Goal: Task Accomplishment & Management: Manage account settings

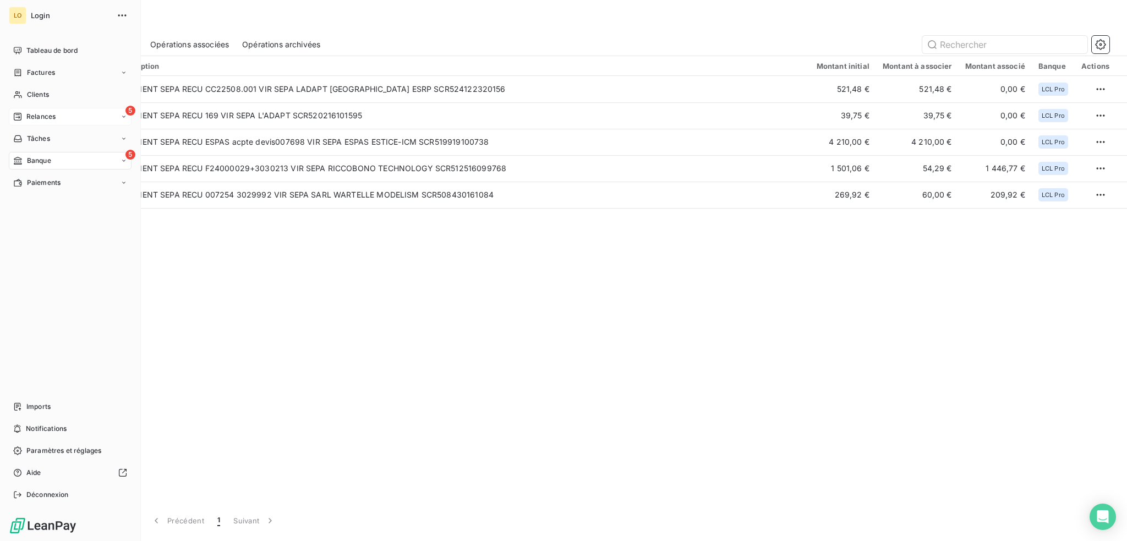
click at [47, 116] on span "Relances" at bounding box center [40, 117] width 29 height 10
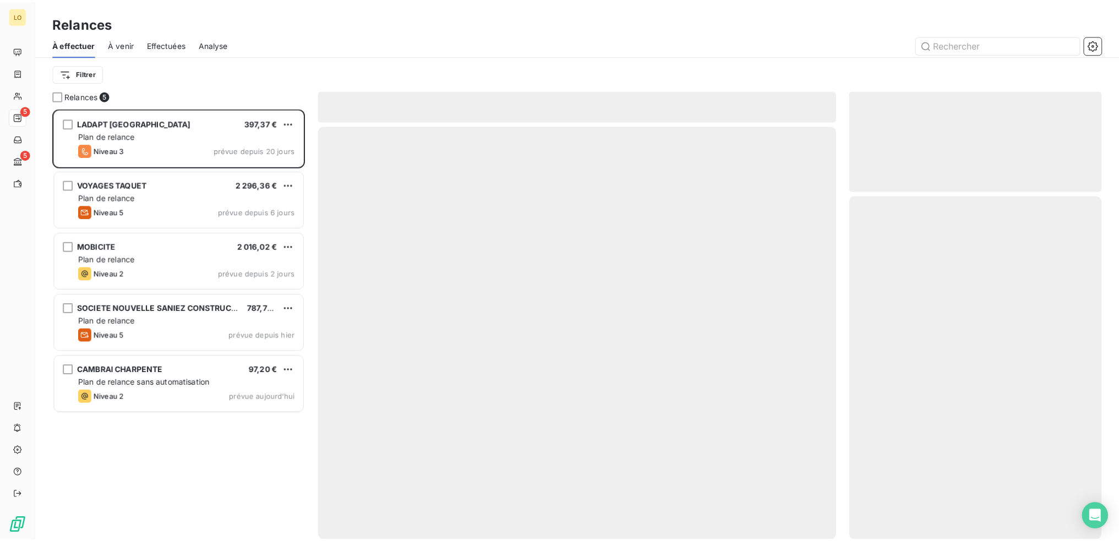
scroll to position [425, 245]
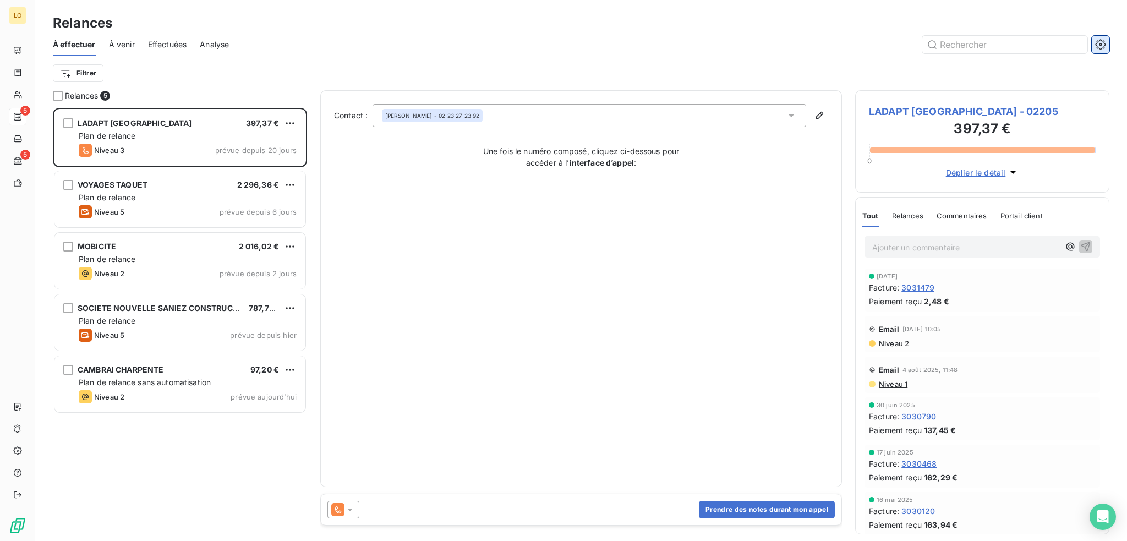
click at [1104, 42] on icon "button" at bounding box center [1100, 44] width 10 height 10
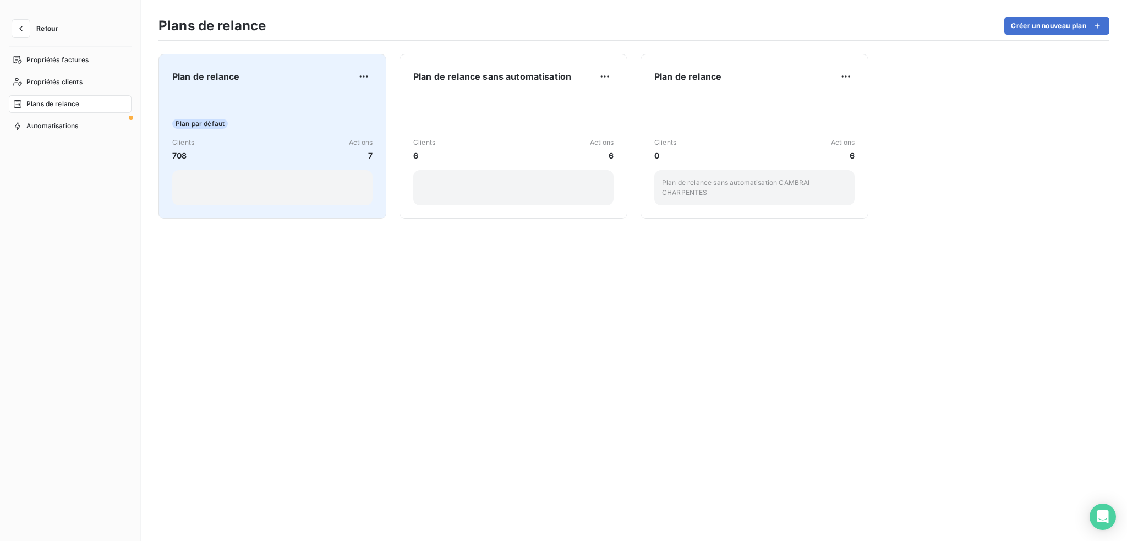
click at [301, 97] on div "Plan par défaut Clients 708 Actions 7" at bounding box center [272, 149] width 200 height 111
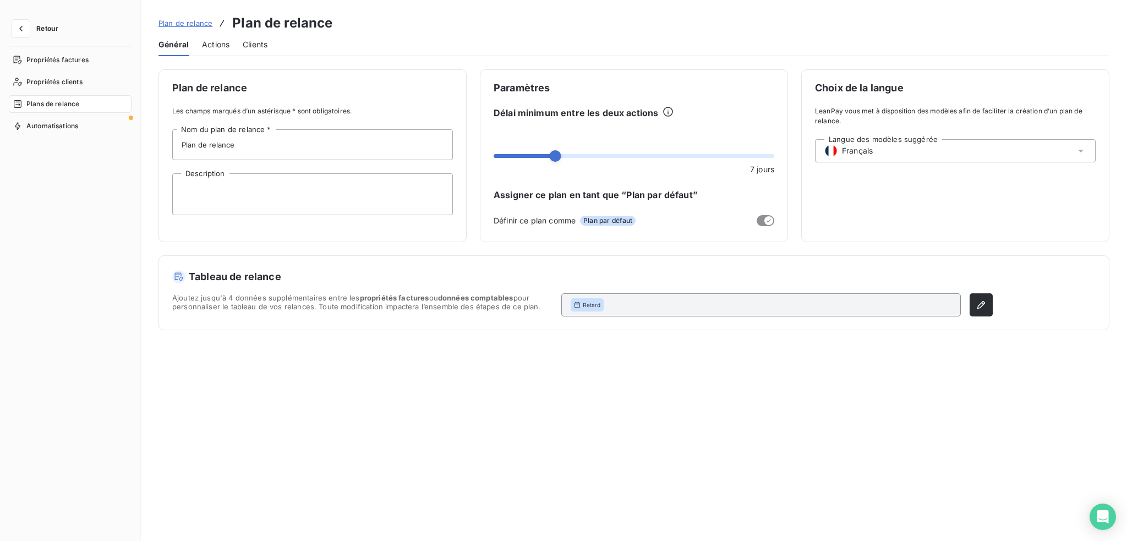
click at [209, 46] on span "Actions" at bounding box center [216, 44] width 28 height 11
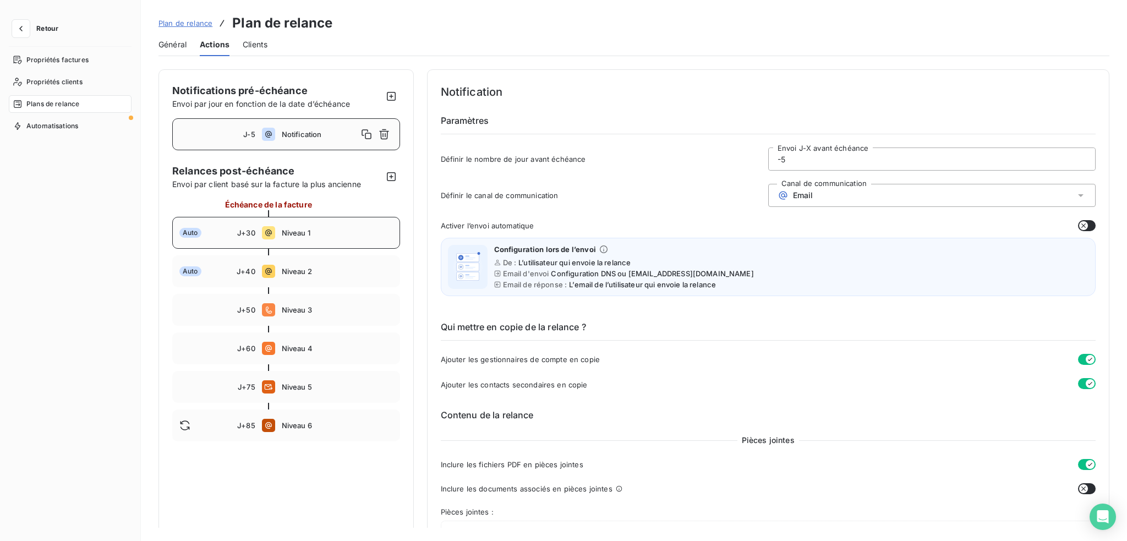
click at [227, 229] on div "Auto" at bounding box center [208, 233] width 58 height 10
type input "30"
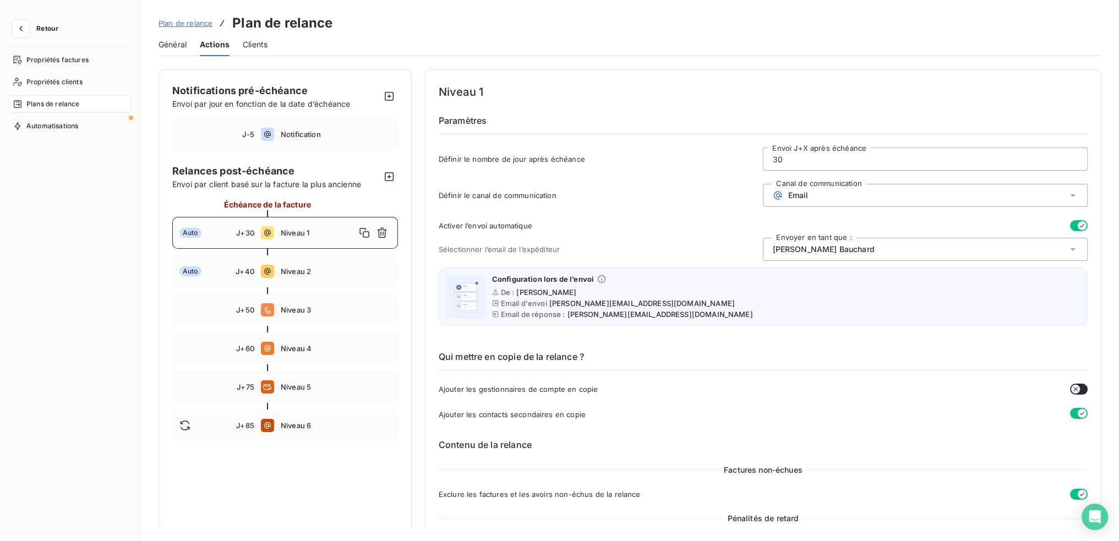
click at [1067, 246] on icon at bounding box center [1072, 249] width 11 height 11
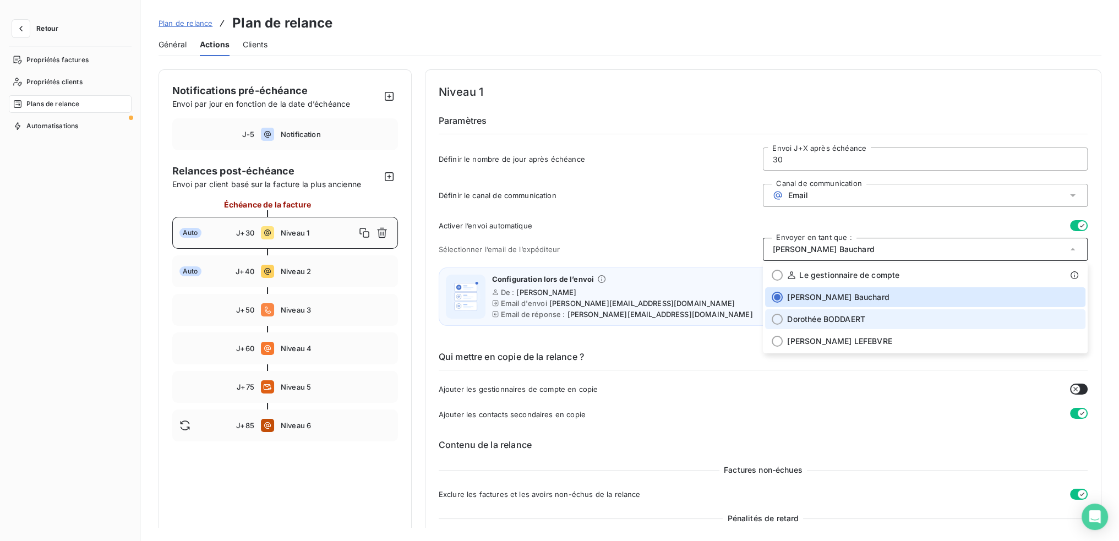
click at [776, 318] on div at bounding box center [777, 319] width 11 height 11
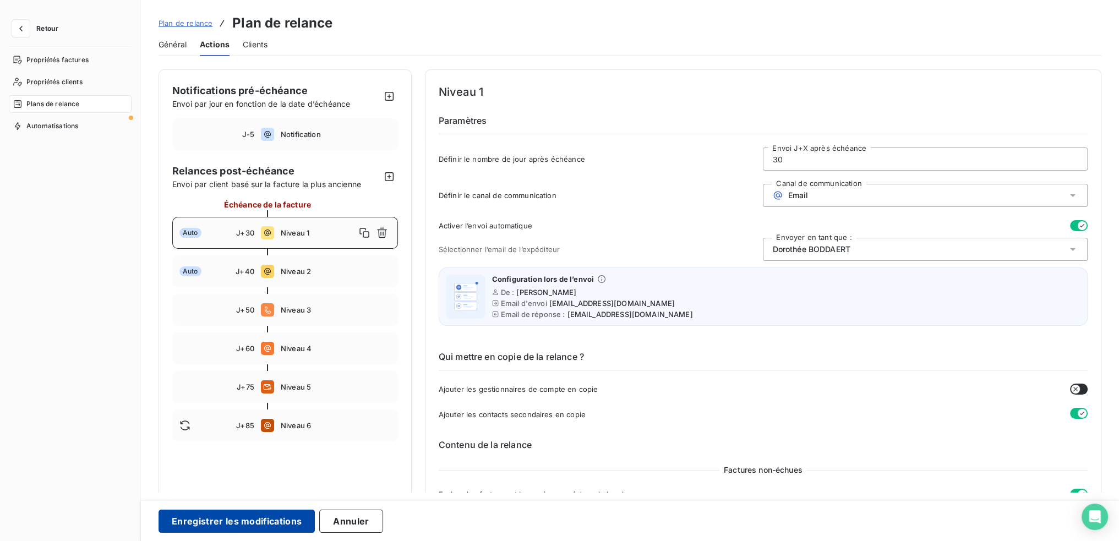
click at [269, 519] on button "Enregistrer les modifications" at bounding box center [237, 521] width 156 height 23
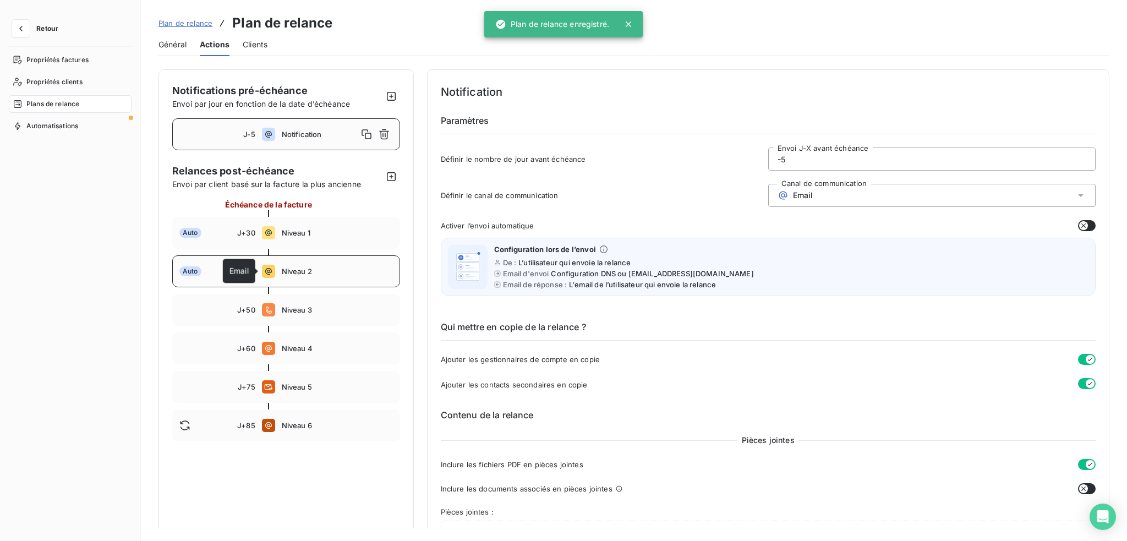
click at [265, 270] on icon at bounding box center [268, 271] width 7 height 7
type input "40"
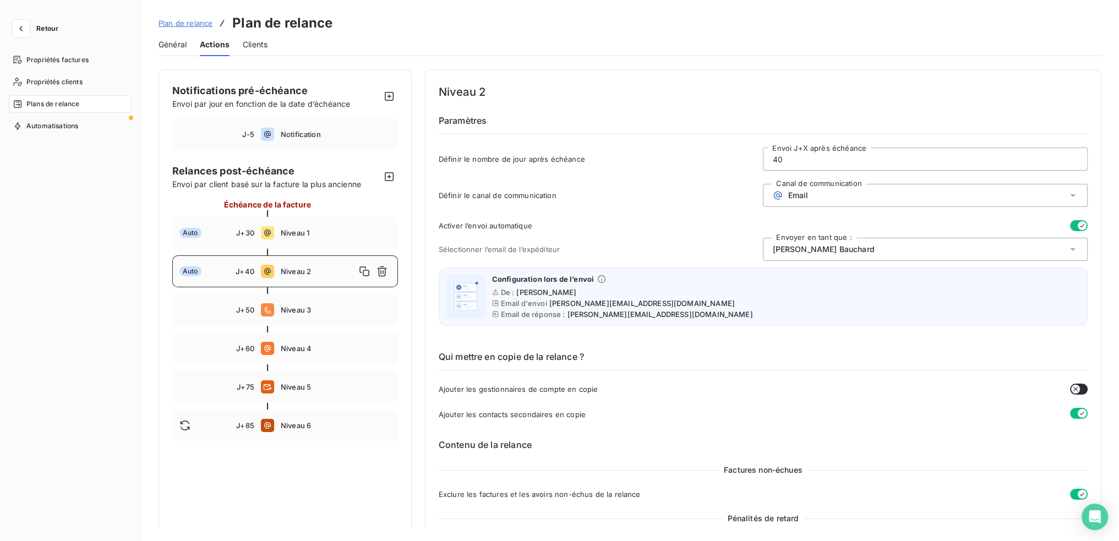
click at [1068, 246] on icon at bounding box center [1072, 249] width 11 height 11
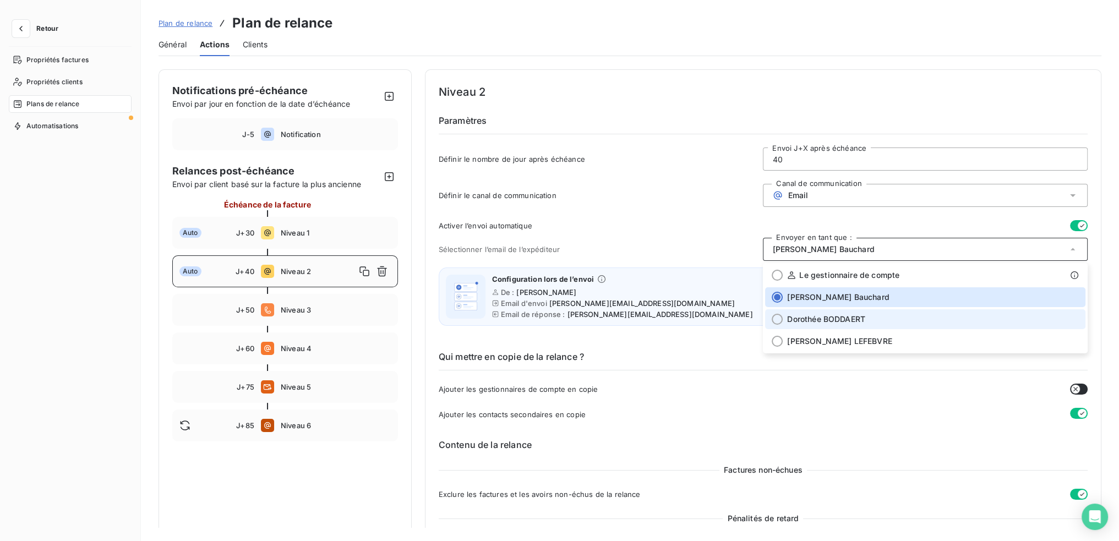
click at [773, 318] on div at bounding box center [777, 319] width 11 height 11
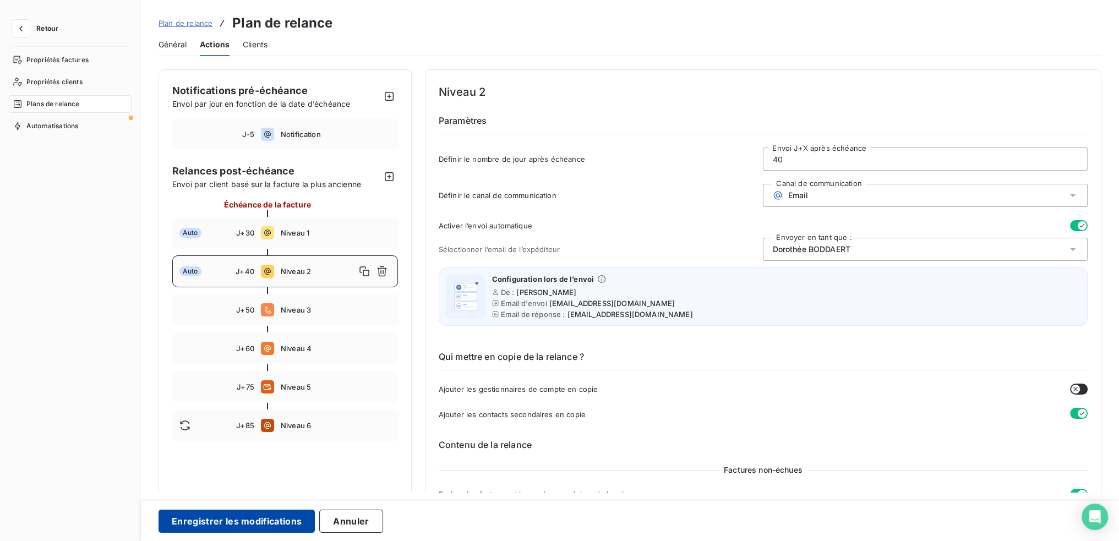
click at [284, 520] on button "Enregistrer les modifications" at bounding box center [237, 521] width 156 height 23
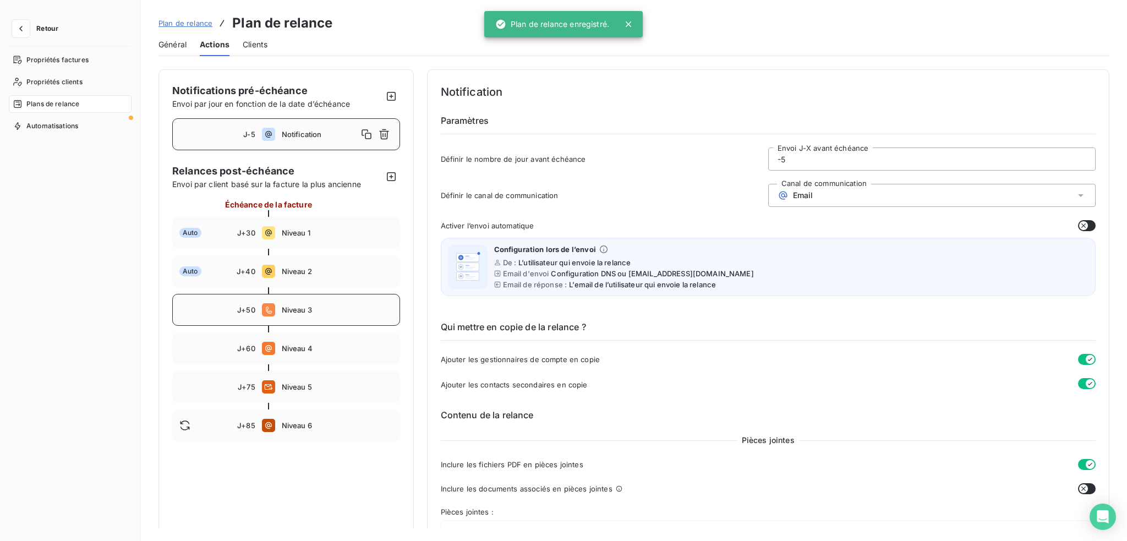
click at [284, 313] on span "Niveau 3" at bounding box center [337, 309] width 111 height 9
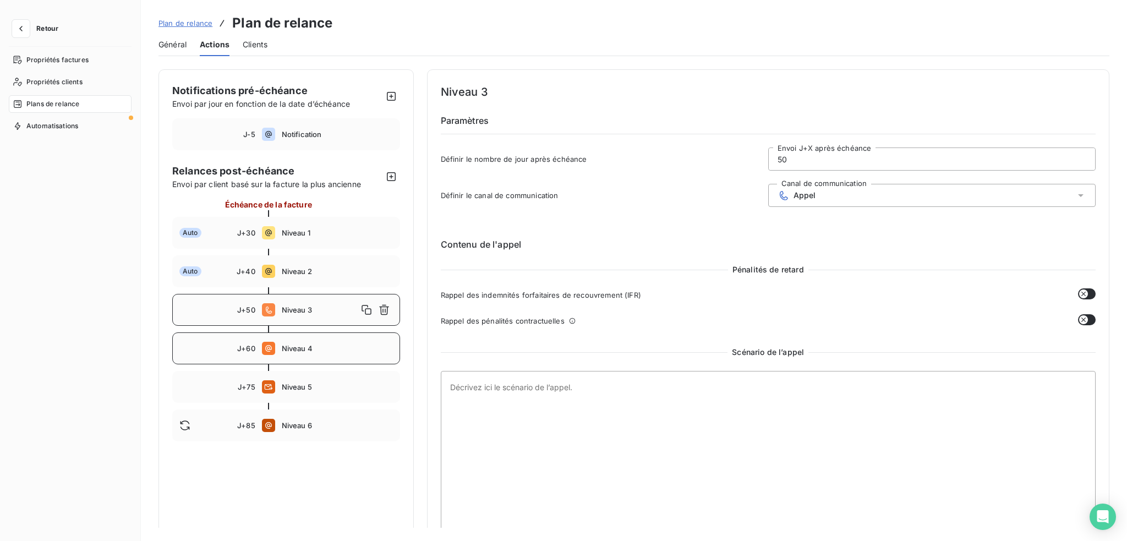
click at [293, 351] on span "Niveau 4" at bounding box center [337, 348] width 111 height 9
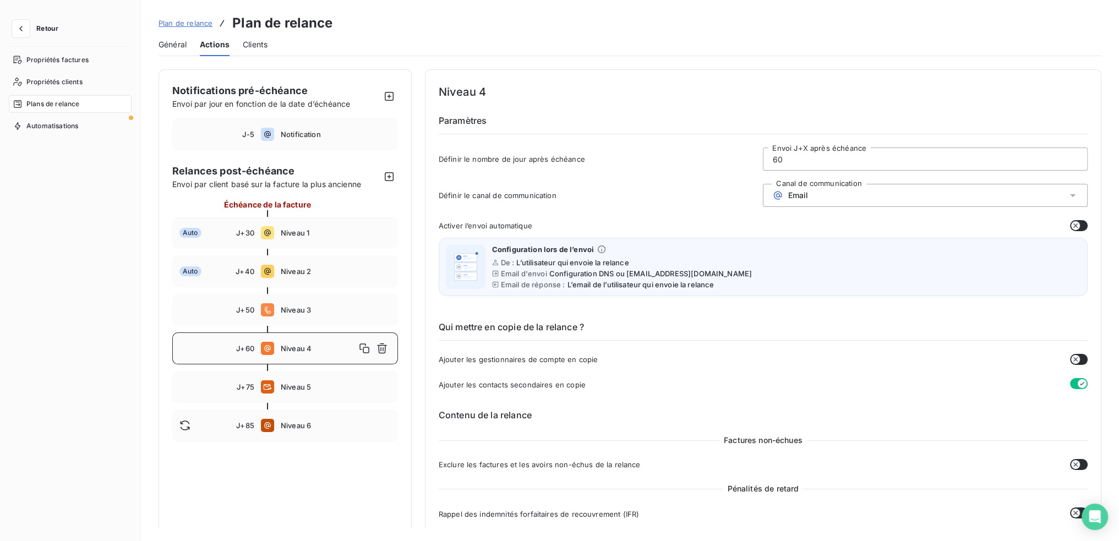
click at [330, 351] on span "Niveau 4" at bounding box center [318, 348] width 75 height 9
click at [319, 349] on span "Niveau 4" at bounding box center [318, 348] width 75 height 9
click at [297, 237] on span "Niveau 1" at bounding box center [336, 232] width 110 height 9
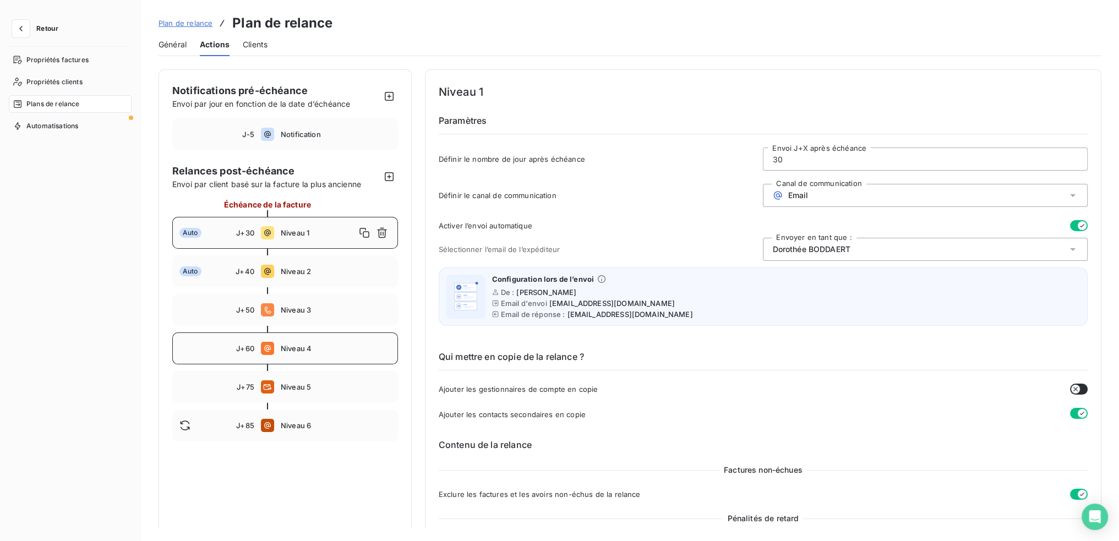
click at [317, 345] on span "Niveau 4" at bounding box center [336, 348] width 110 height 9
type input "60"
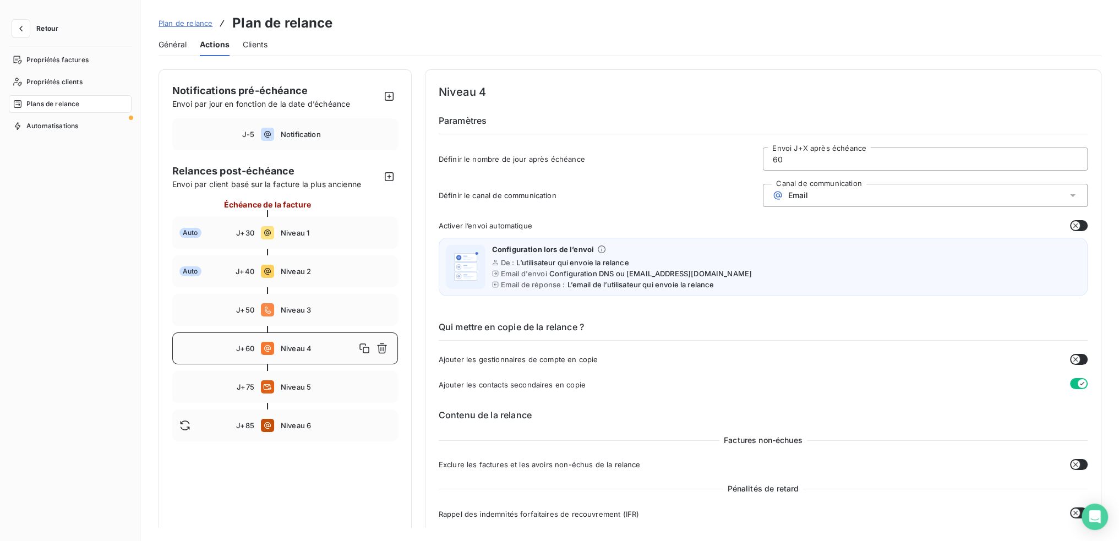
click at [1081, 222] on button "button" at bounding box center [1079, 225] width 18 height 11
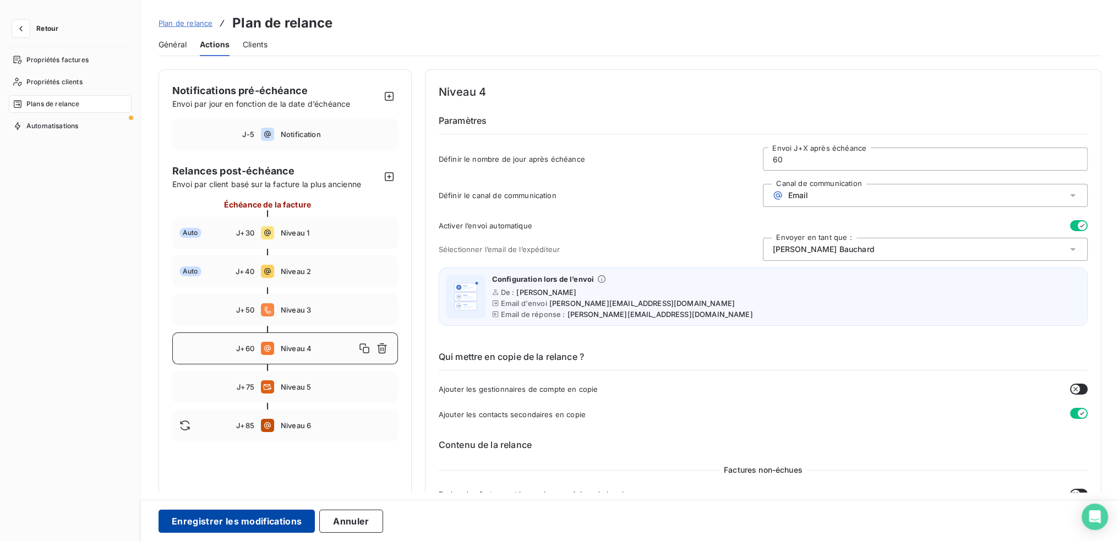
click at [259, 523] on button "Enregistrer les modifications" at bounding box center [237, 521] width 156 height 23
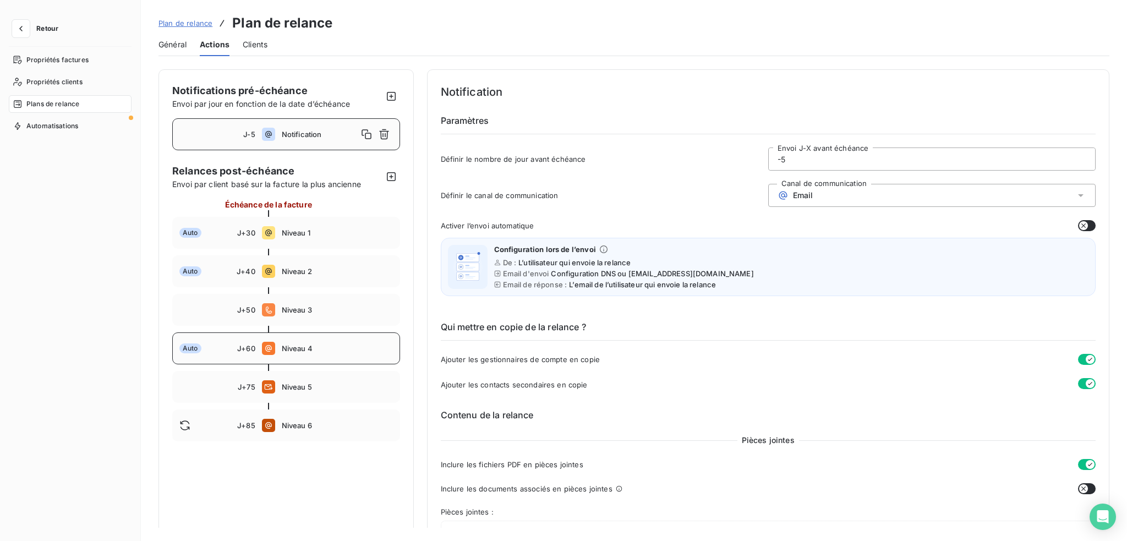
click at [286, 354] on div "Auto J+60 Niveau 4" at bounding box center [286, 348] width 228 height 32
type input "60"
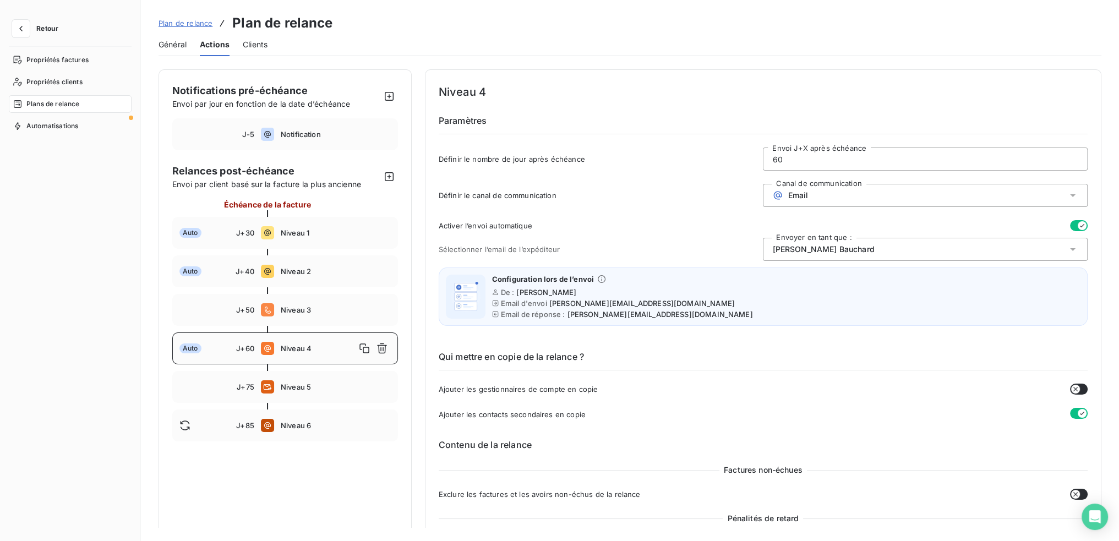
click at [1068, 246] on icon at bounding box center [1072, 249] width 11 height 11
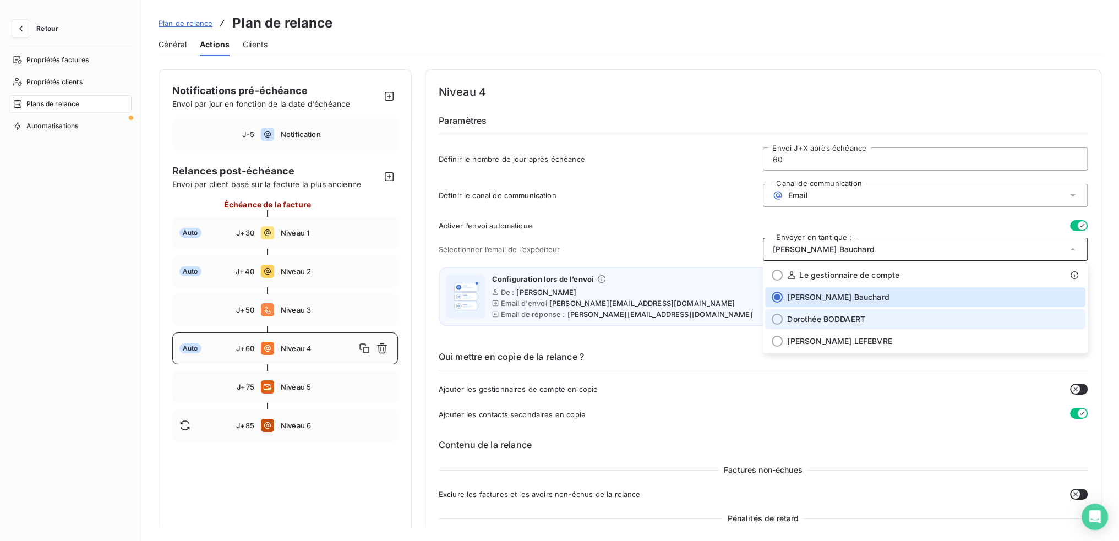
click at [774, 321] on div at bounding box center [777, 319] width 11 height 11
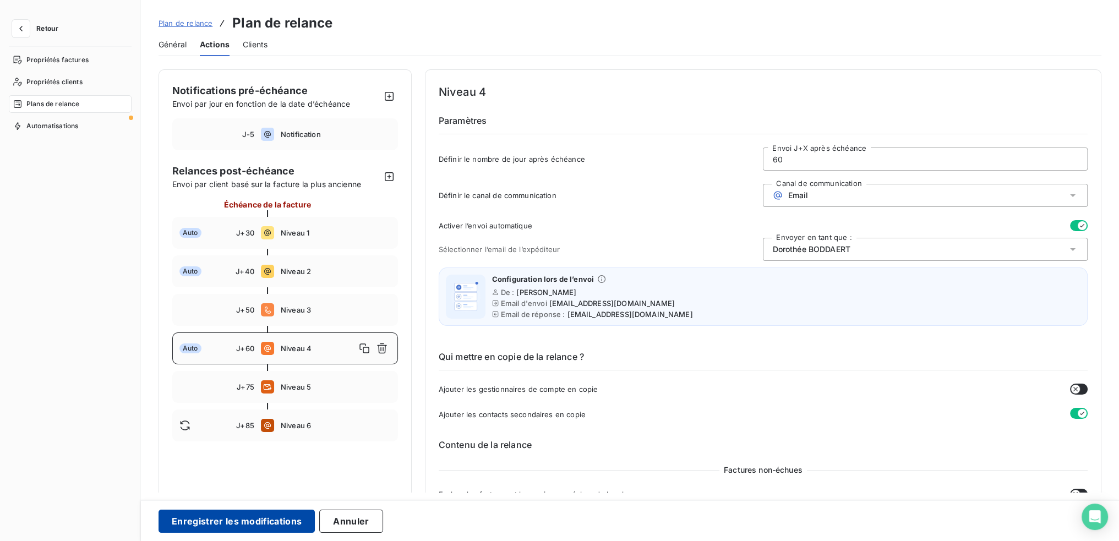
click at [293, 520] on button "Enregistrer les modifications" at bounding box center [237, 521] width 156 height 23
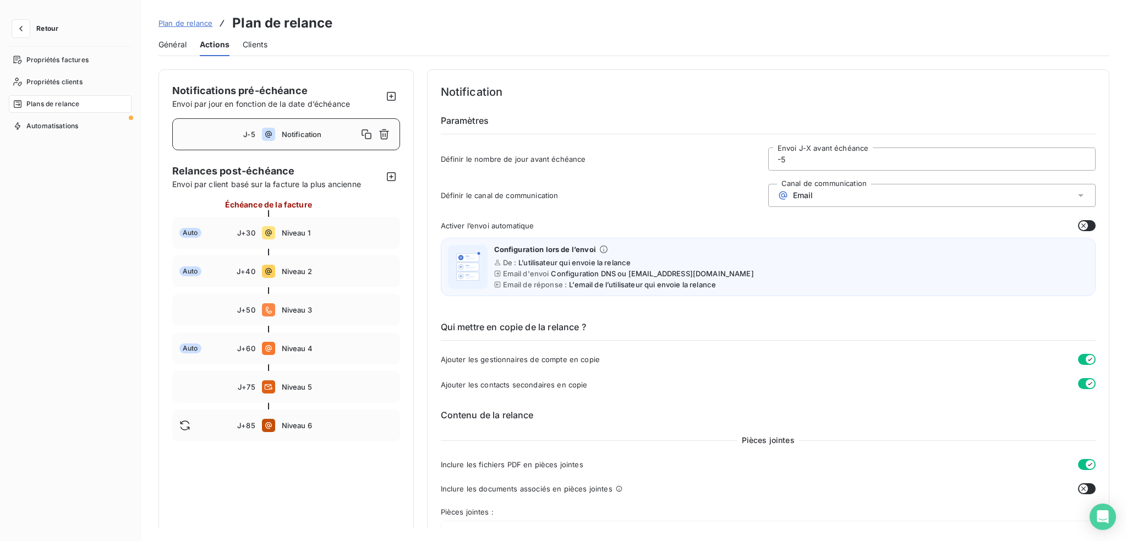
click at [51, 26] on span "Retour" at bounding box center [47, 28] width 22 height 7
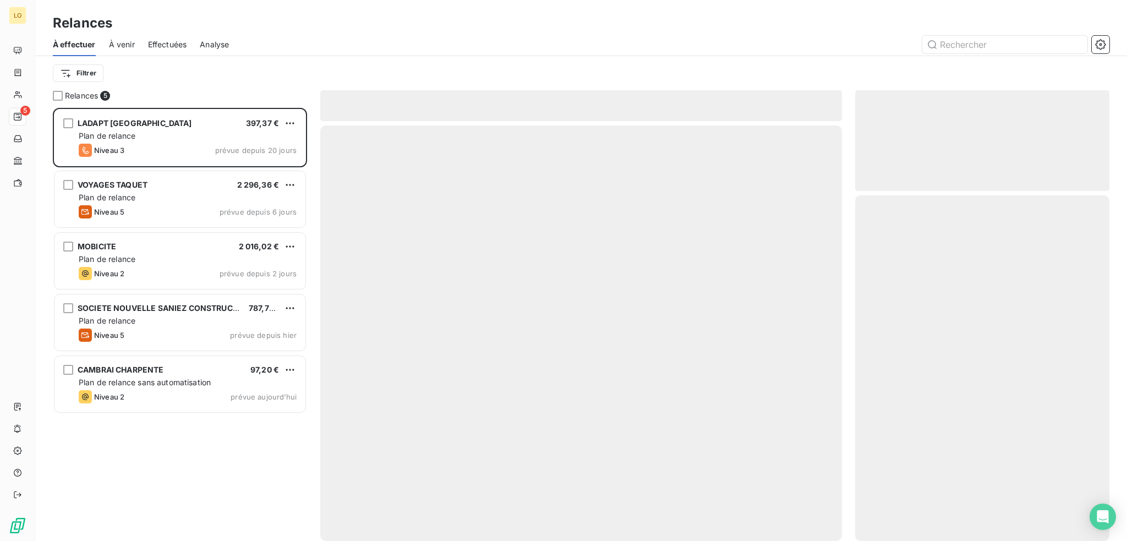
scroll to position [425, 245]
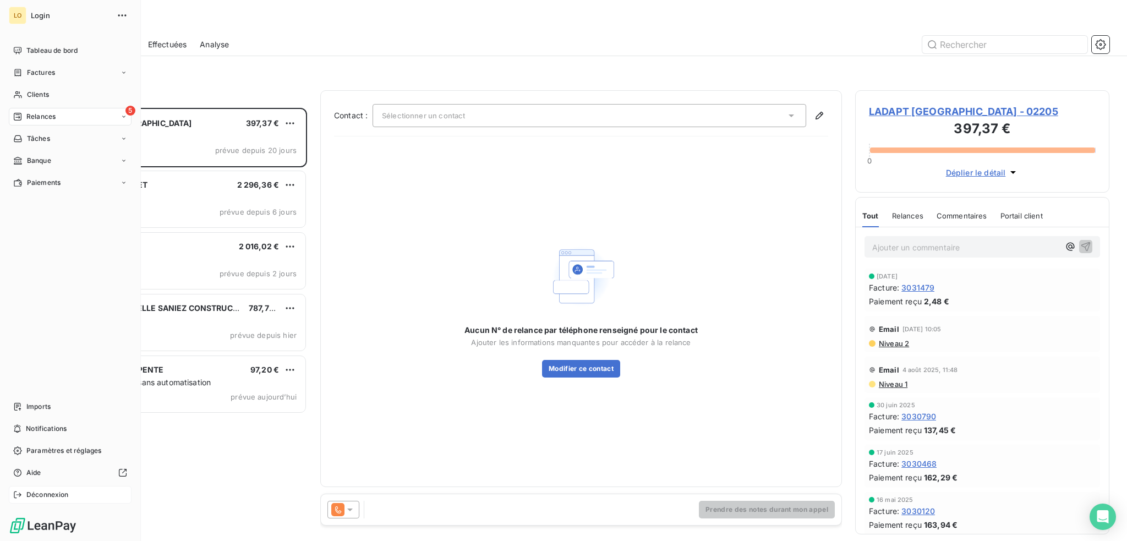
click at [52, 494] on span "Déconnexion" at bounding box center [47, 495] width 42 height 10
